Goal: Navigation & Orientation: Find specific page/section

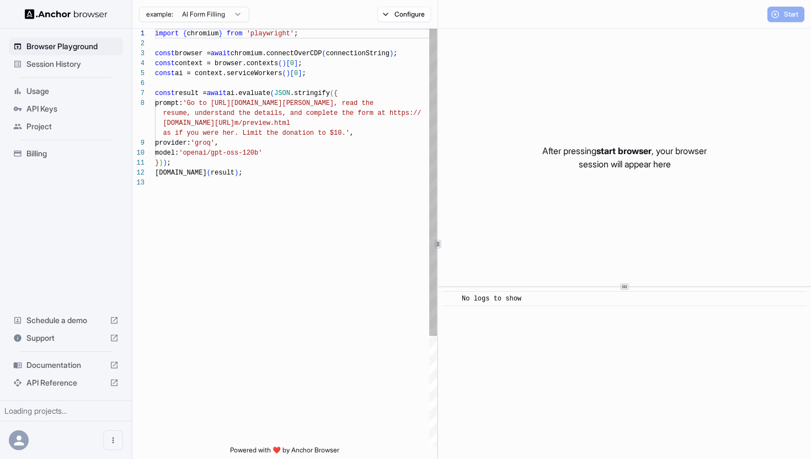
scroll to position [70, 0]
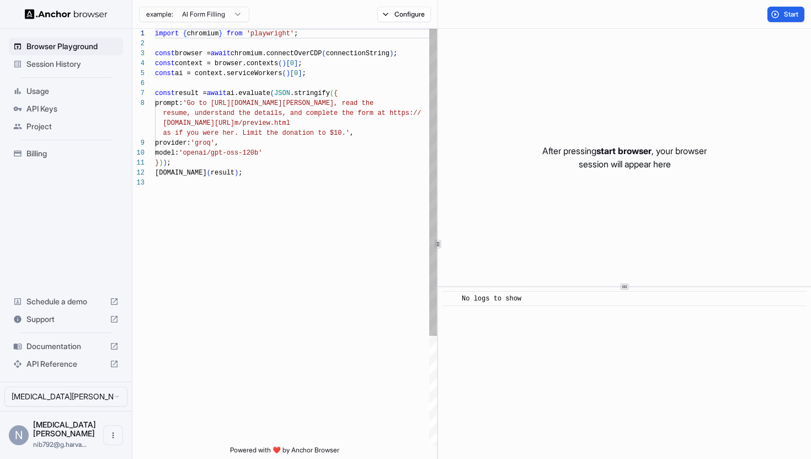
scroll to position [70, 0]
click at [50, 65] on span "Session History" at bounding box center [72, 64] width 92 height 11
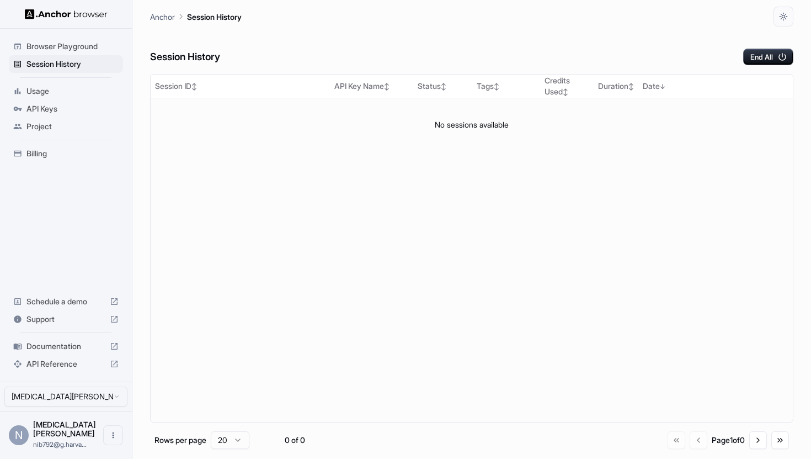
click at [46, 107] on span "API Keys" at bounding box center [72, 108] width 92 height 11
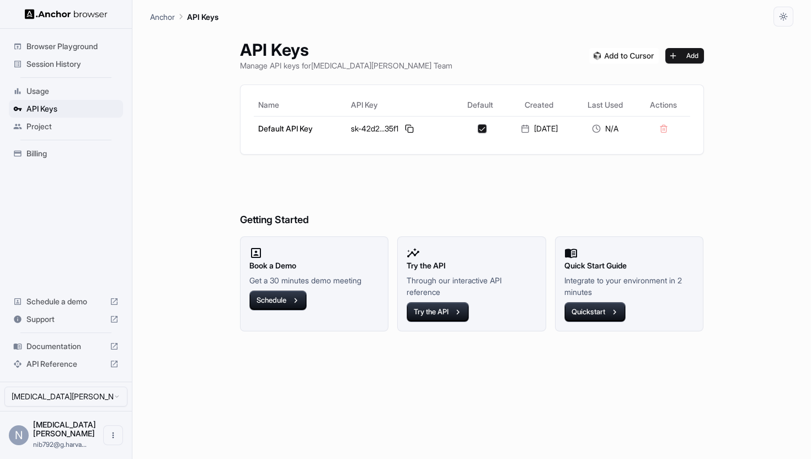
click at [47, 126] on span "Project" at bounding box center [72, 126] width 92 height 11
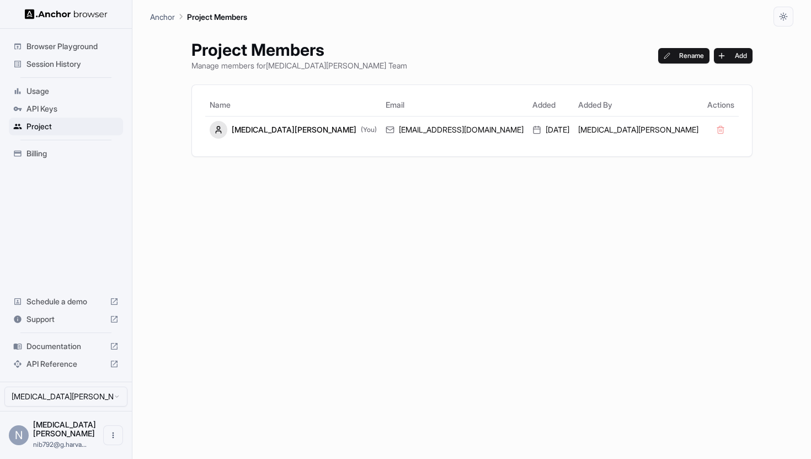
click at [41, 153] on span "Billing" at bounding box center [72, 153] width 92 height 11
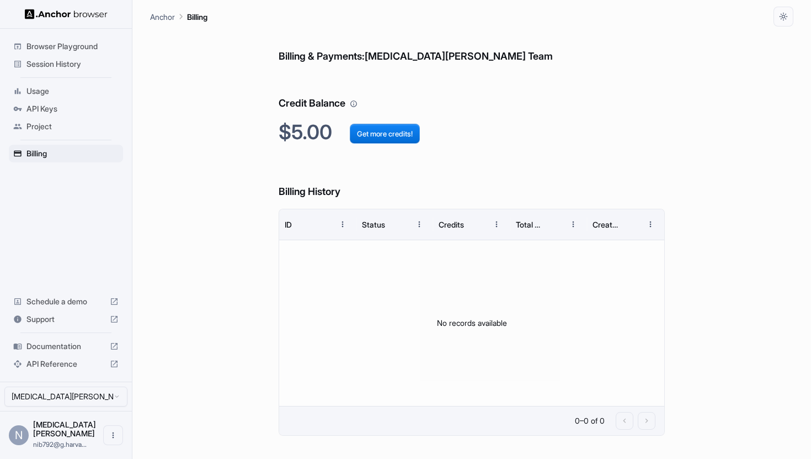
click at [47, 59] on span "Session History" at bounding box center [72, 64] width 92 height 11
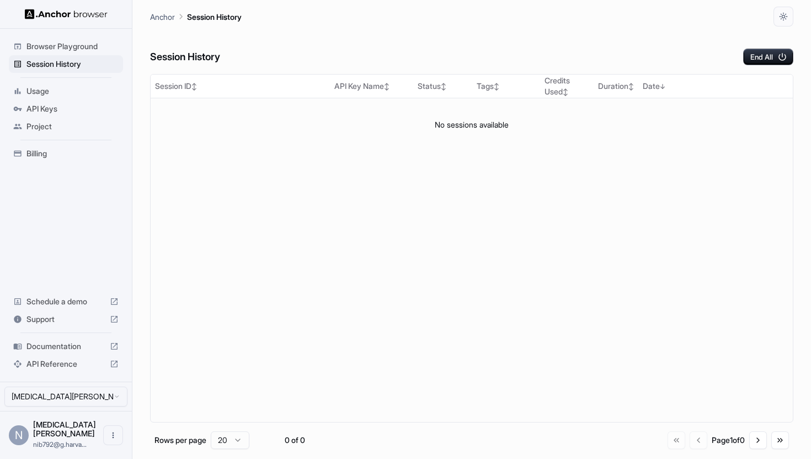
click at [66, 45] on span "Browser Playground" at bounding box center [72, 46] width 92 height 11
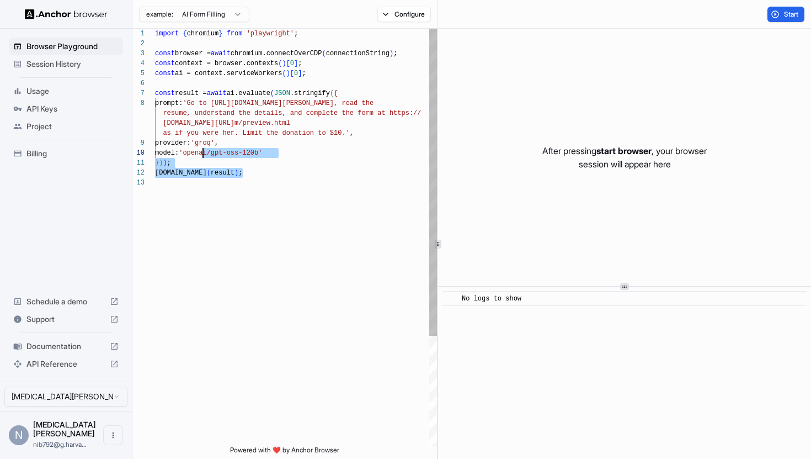
scroll to position [20, 0]
drag, startPoint x: 260, startPoint y: 194, endPoint x: 201, endPoint y: 153, distance: 71.8
click at [201, 153] on div "import { chromium } from 'playwright' ; const browser = await chromium.connectO…" at bounding box center [296, 312] width 282 height 566
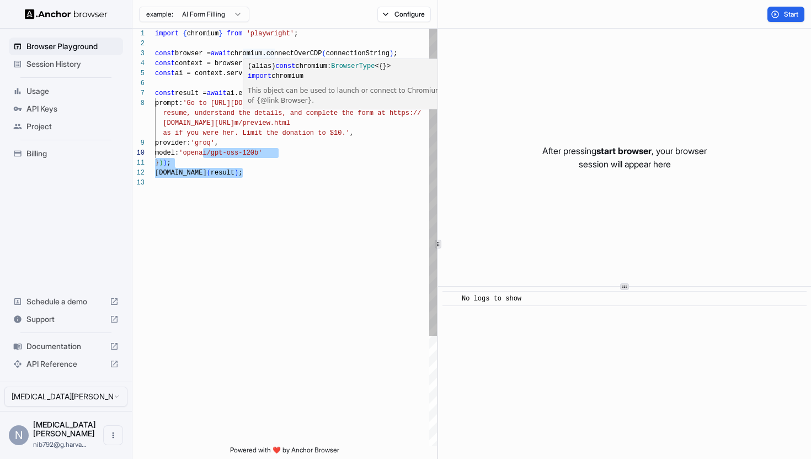
type textarea "**********"
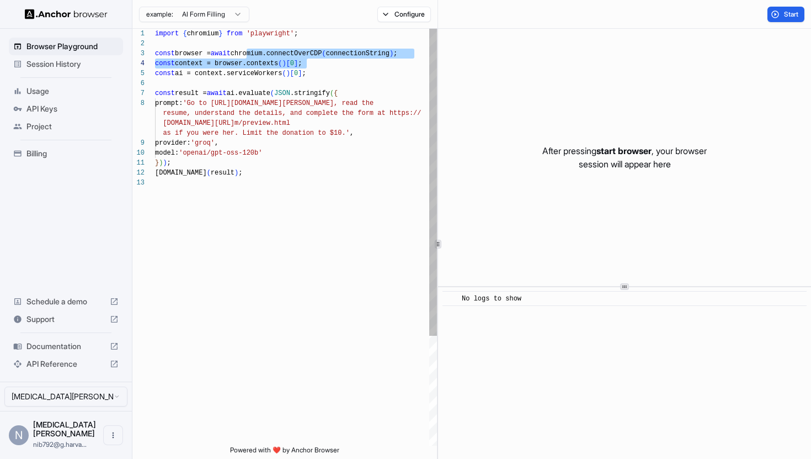
drag, startPoint x: 247, startPoint y: 54, endPoint x: 423, endPoint y: 59, distance: 176.7
click at [422, 59] on div "import { chromium } from 'playwright' ; const browser = await chromium.connectO…" at bounding box center [296, 312] width 282 height 566
click at [363, 65] on div "import { chromium } from 'playwright' ; const browser = await chromium.connectO…" at bounding box center [296, 312] width 282 height 566
